Goal: Task Accomplishment & Management: Manage account settings

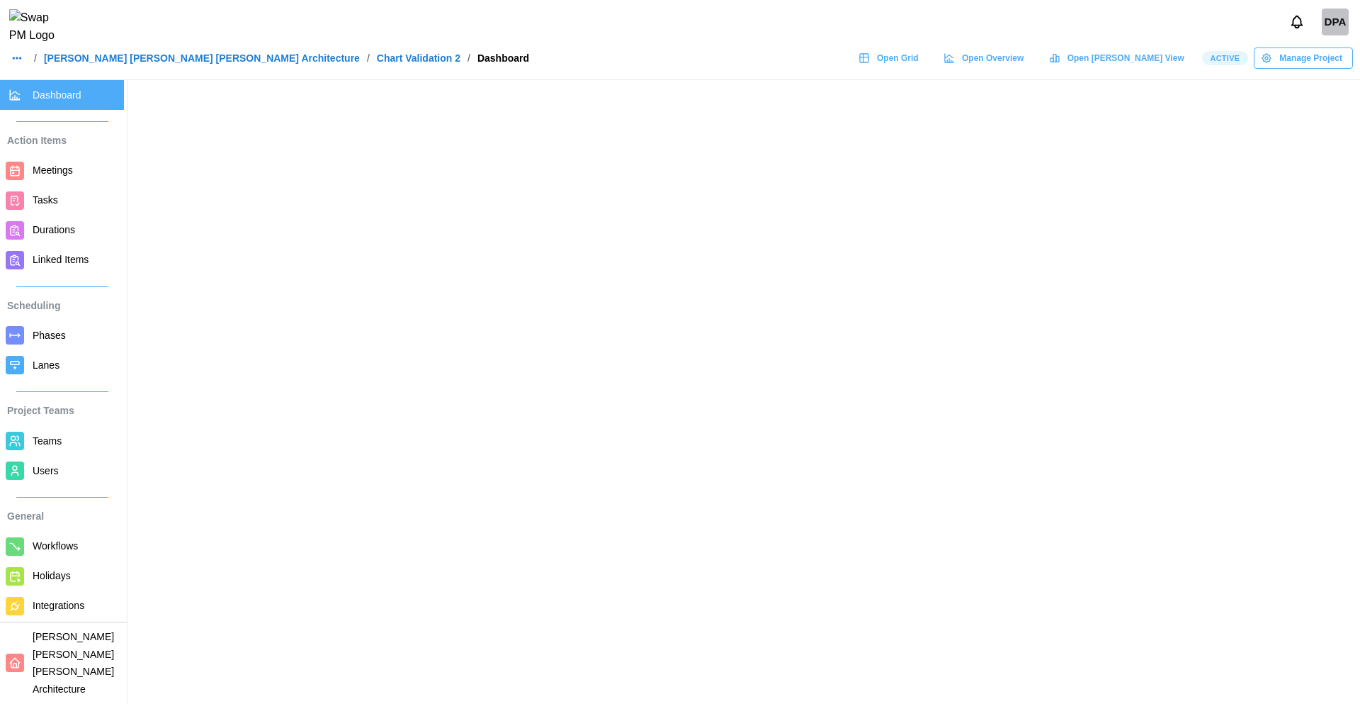
click at [1277, 62] on div "Manage Project" at bounding box center [1301, 58] width 81 height 20
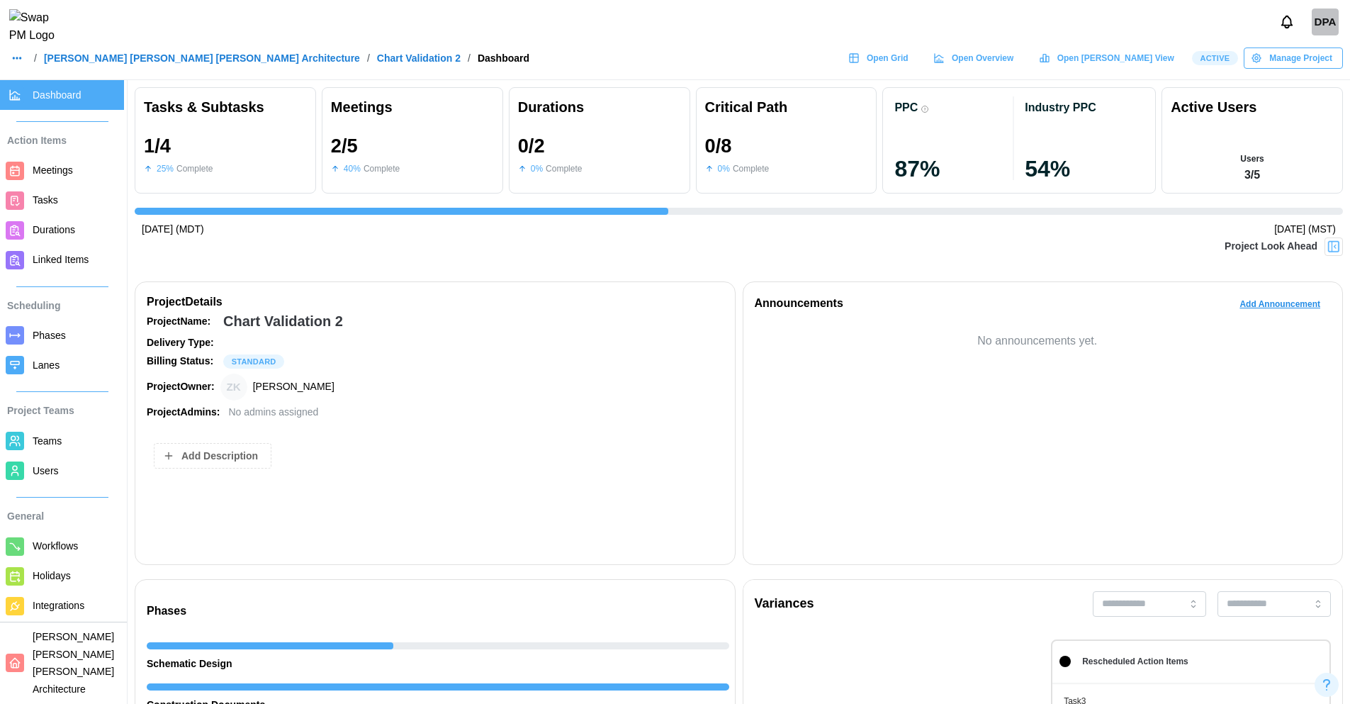
scroll to position [0, 958]
click at [1280, 57] on span "Manage Project" at bounding box center [1300, 58] width 63 height 20
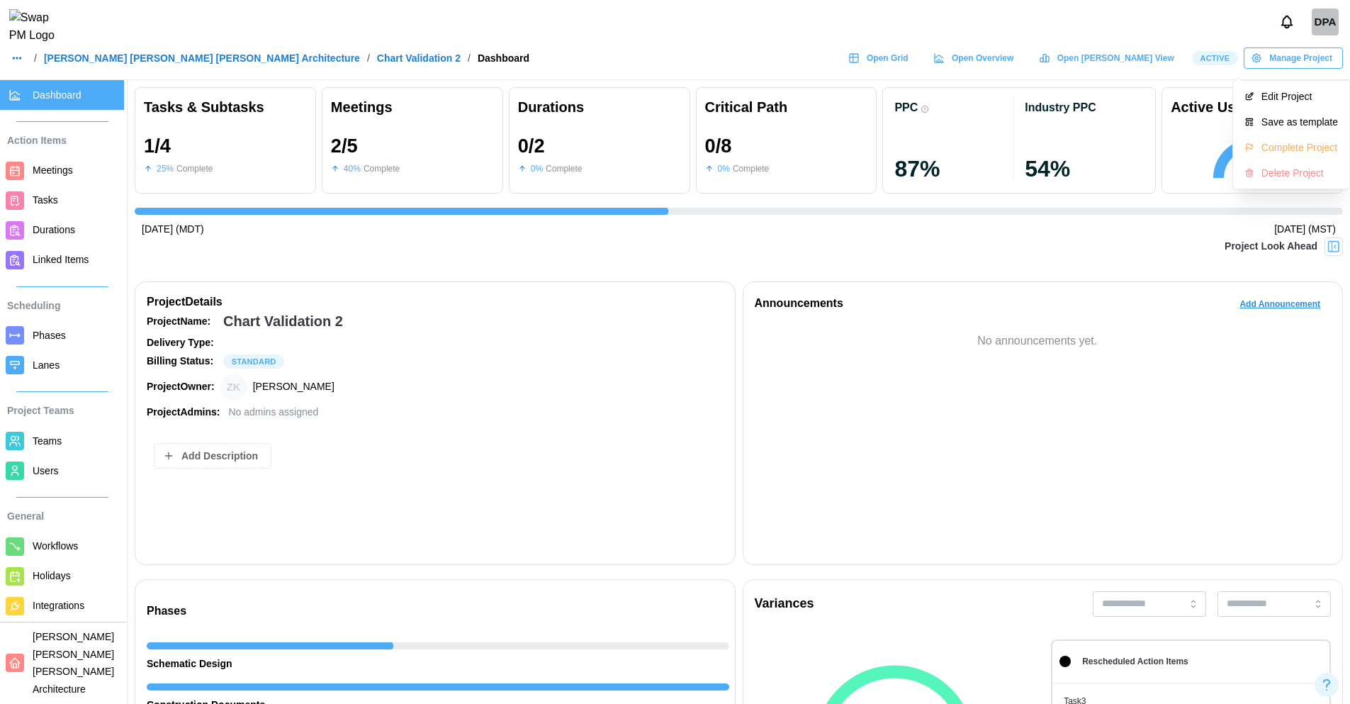
click at [1280, 57] on span "Manage Project" at bounding box center [1300, 58] width 63 height 20
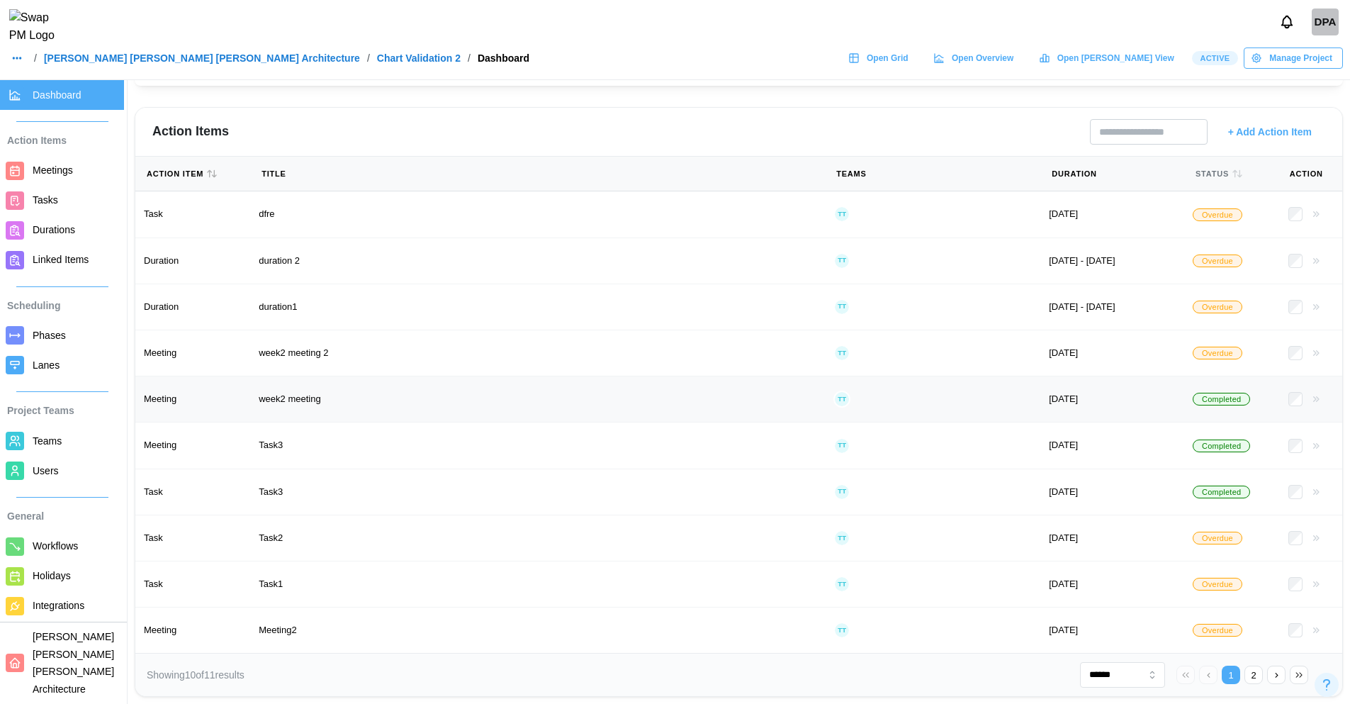
scroll to position [0, 0]
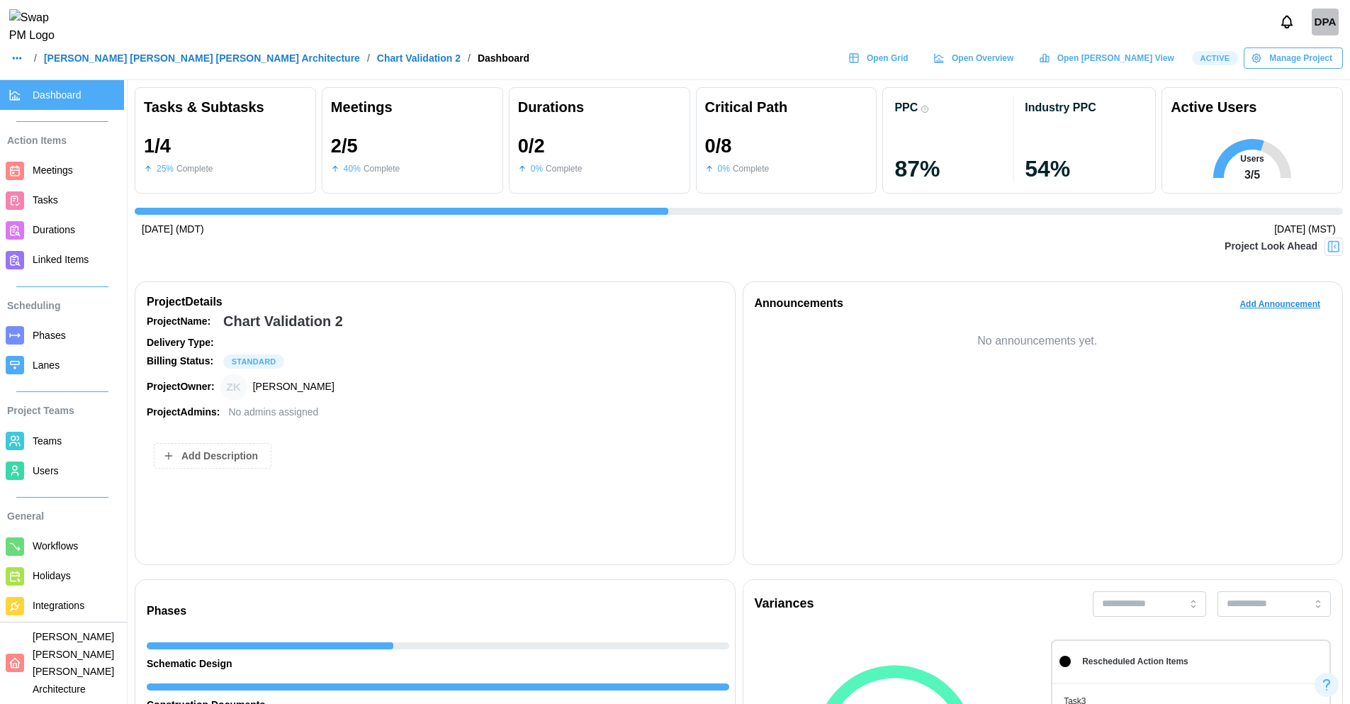
click at [114, 61] on link "[PERSON_NAME] [PERSON_NAME] [PERSON_NAME] Architecture" at bounding box center [202, 58] width 316 height 10
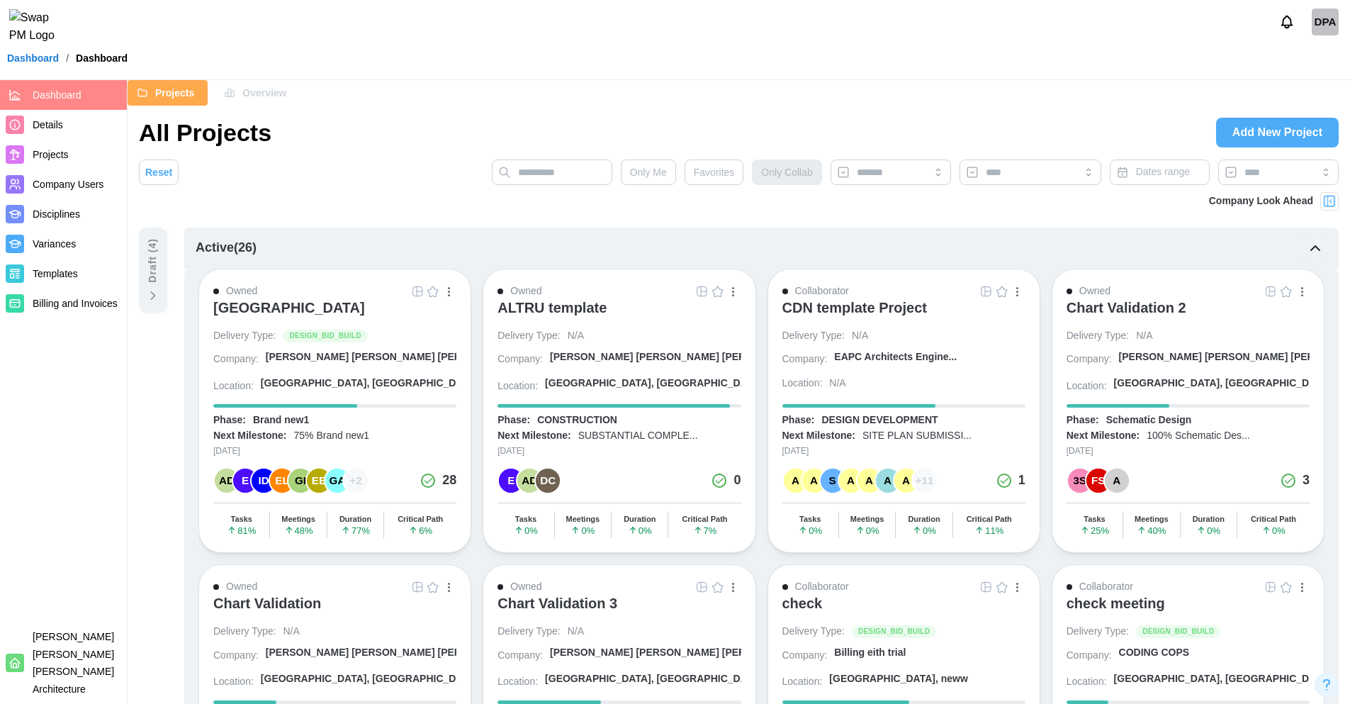
click at [60, 151] on span "Projects" at bounding box center [51, 154] width 36 height 11
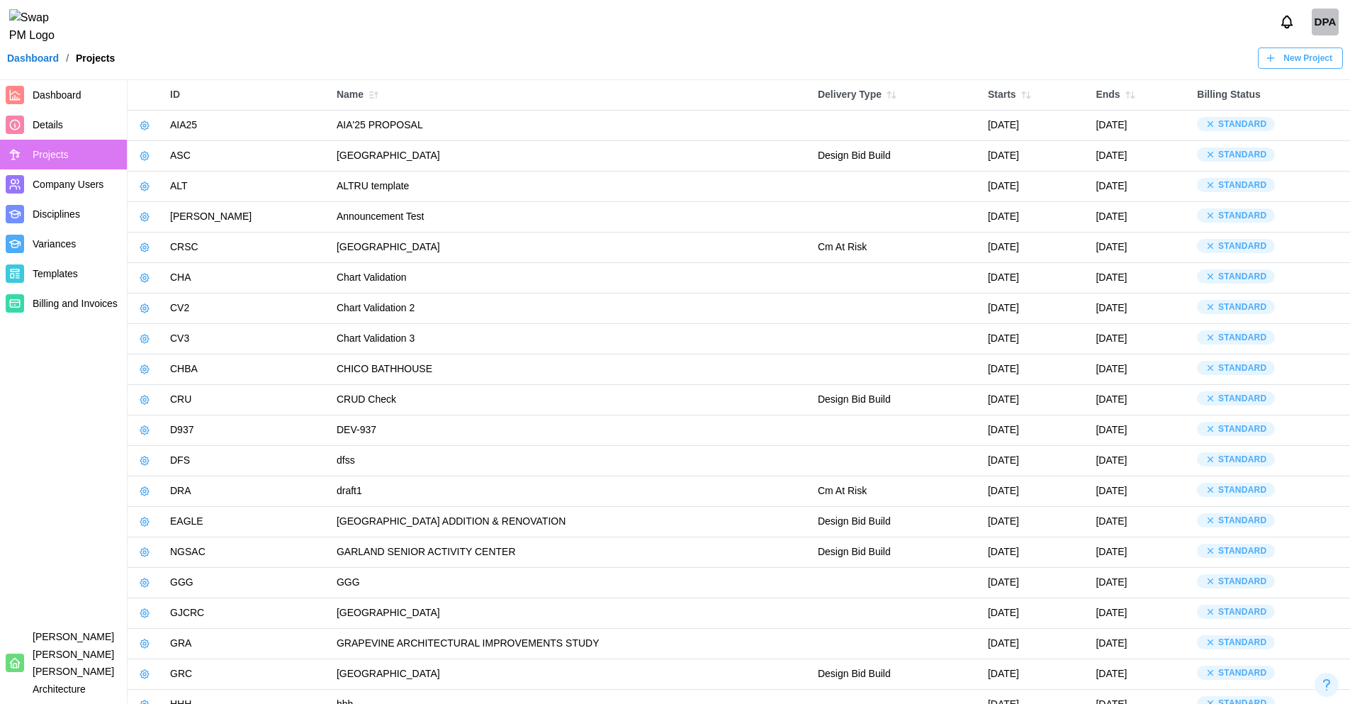
click at [140, 299] on button "button" at bounding box center [145, 308] width 20 height 20
click at [147, 277] on icon "button" at bounding box center [144, 277] width 9 height 9
